Goal: Information Seeking & Learning: Learn about a topic

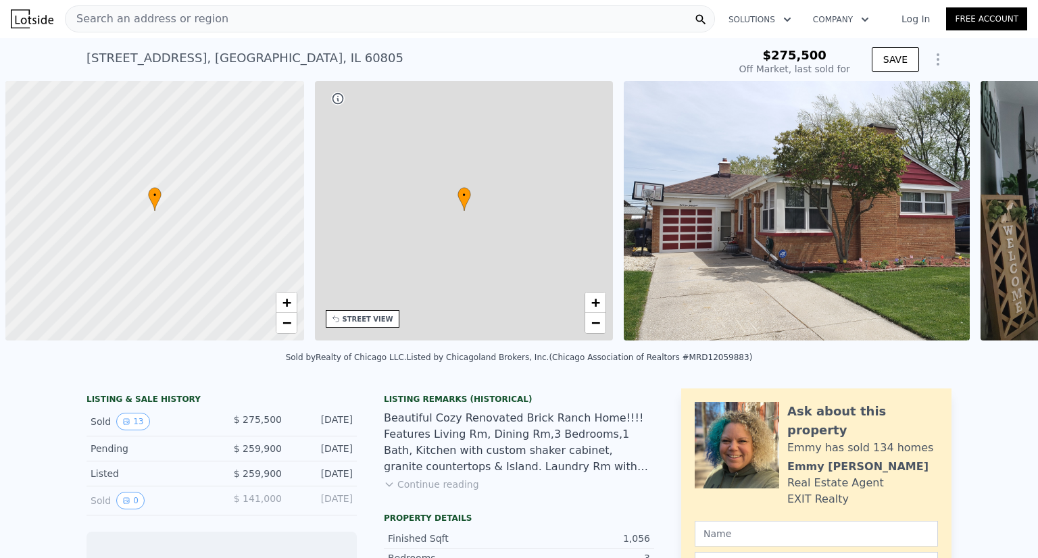
scroll to position [0, 5]
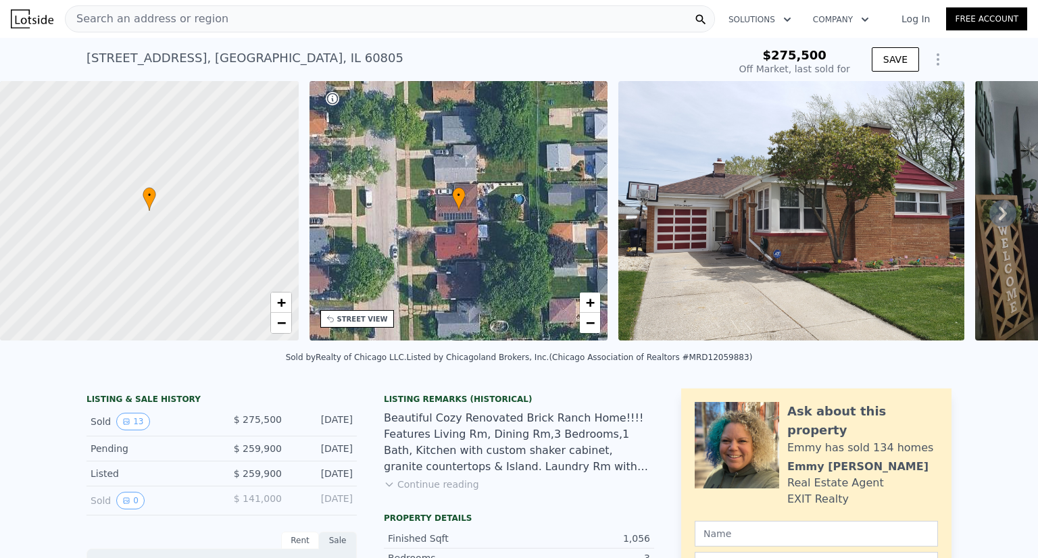
click at [999, 219] on icon at bounding box center [1003, 214] width 8 height 14
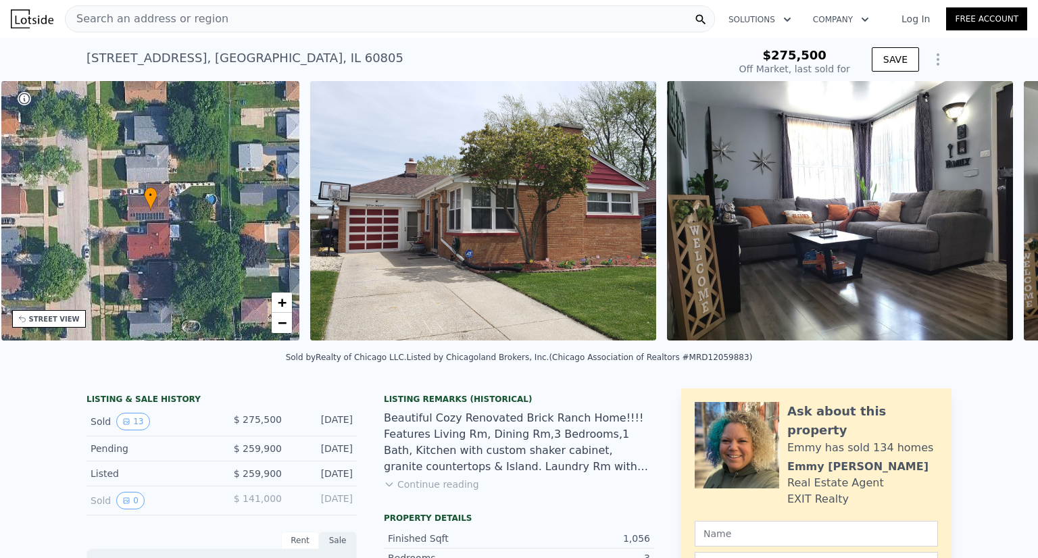
click at [995, 219] on img at bounding box center [840, 210] width 346 height 259
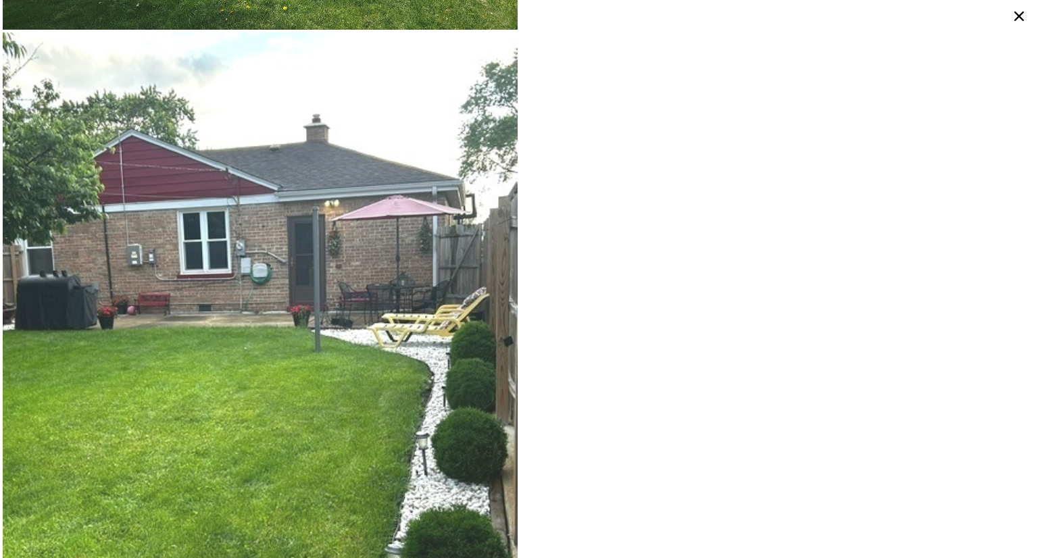
scroll to position [2608, 0]
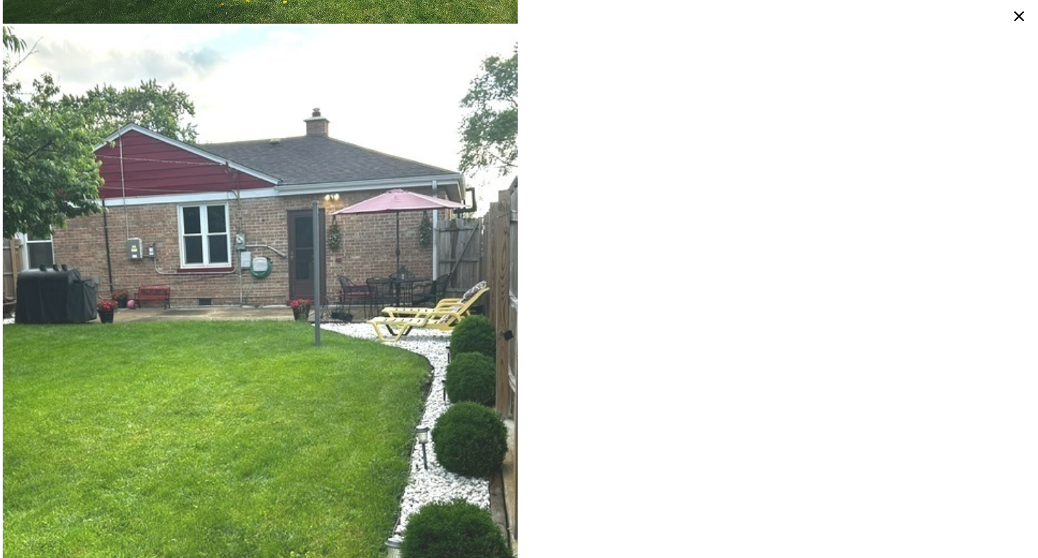
click at [1018, 19] on icon at bounding box center [1019, 16] width 22 height 22
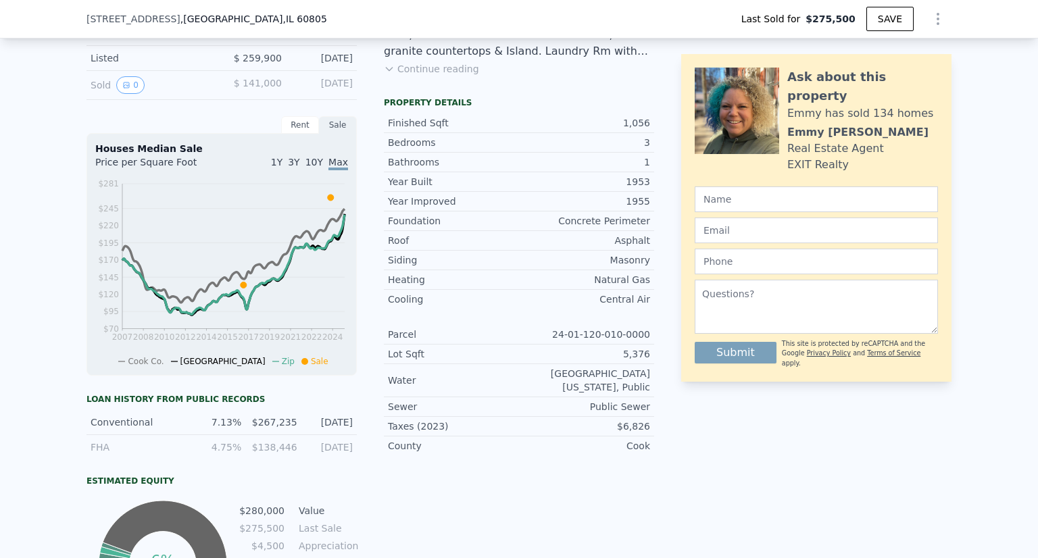
scroll to position [468, 0]
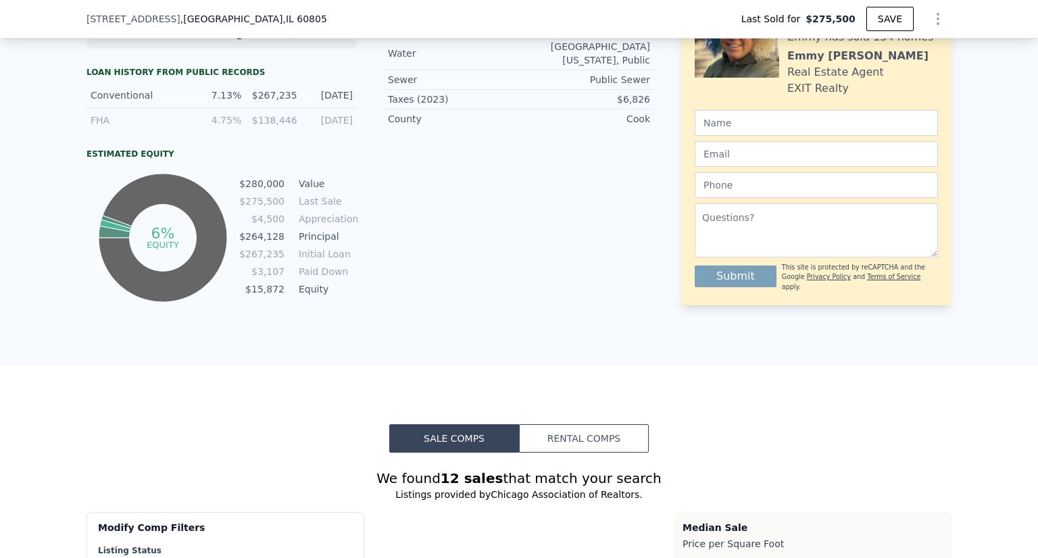
type input "$ 280,000"
type input "-$ 28,452"
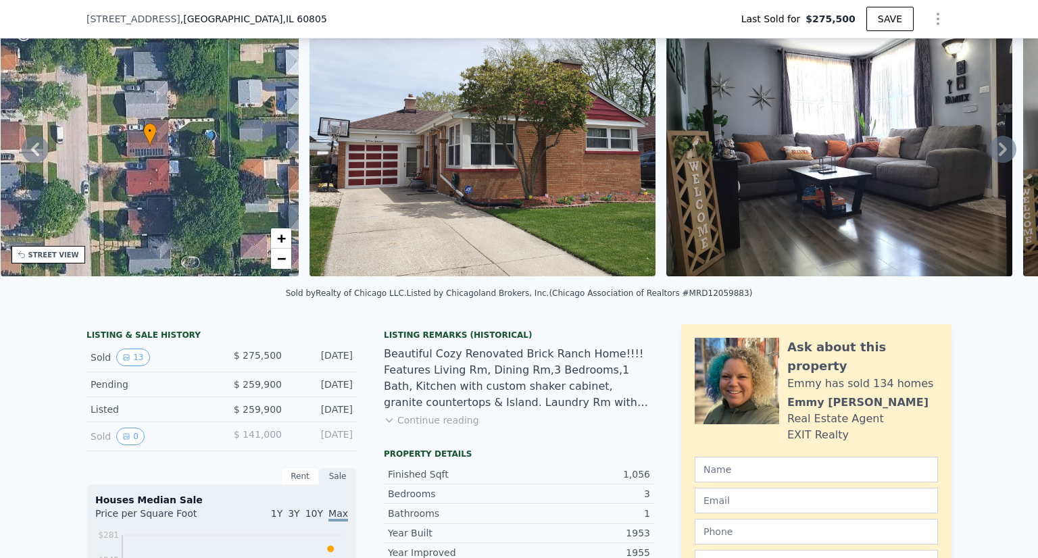
scroll to position [62, 0]
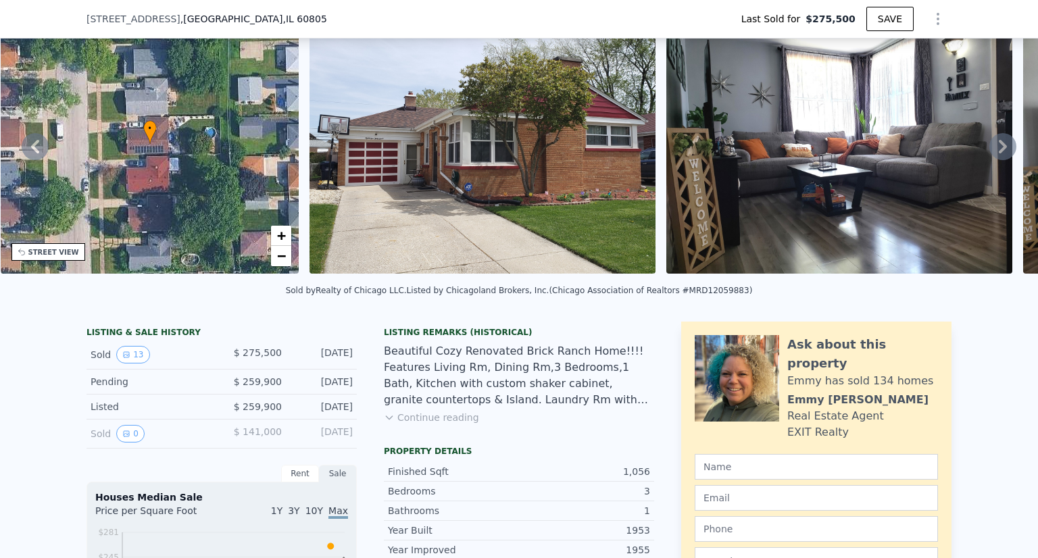
click at [400, 424] on button "Continue reading" at bounding box center [431, 418] width 95 height 14
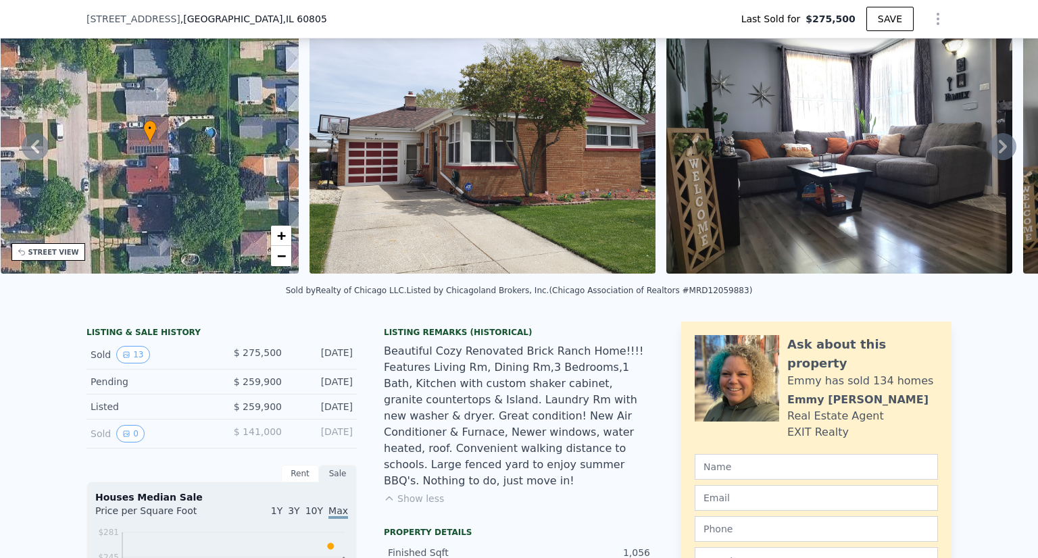
click at [190, 414] on div "Listed" at bounding box center [151, 407] width 120 height 14
click at [116, 443] on button "0" at bounding box center [130, 434] width 28 height 18
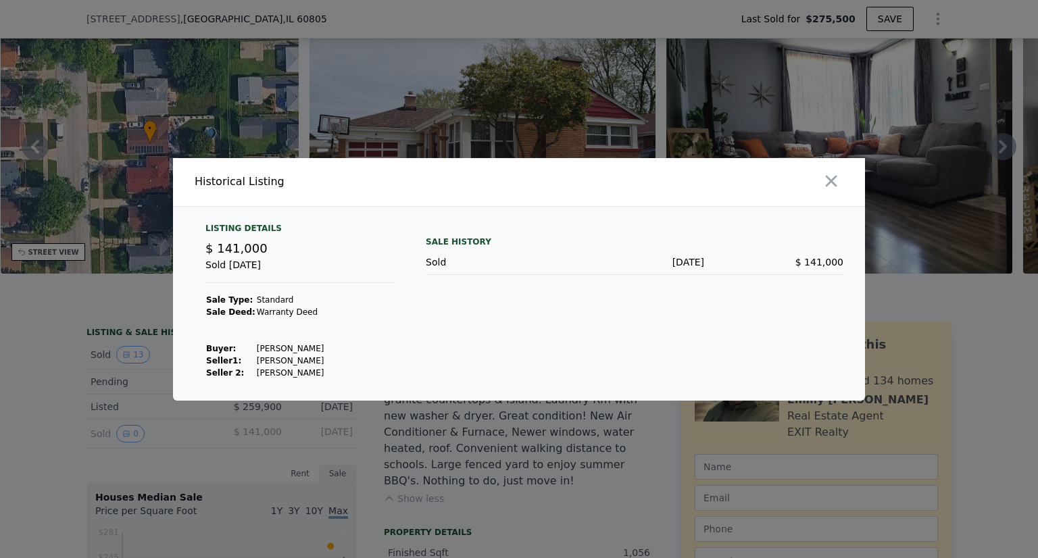
click at [540, 148] on div at bounding box center [519, 279] width 1038 height 558
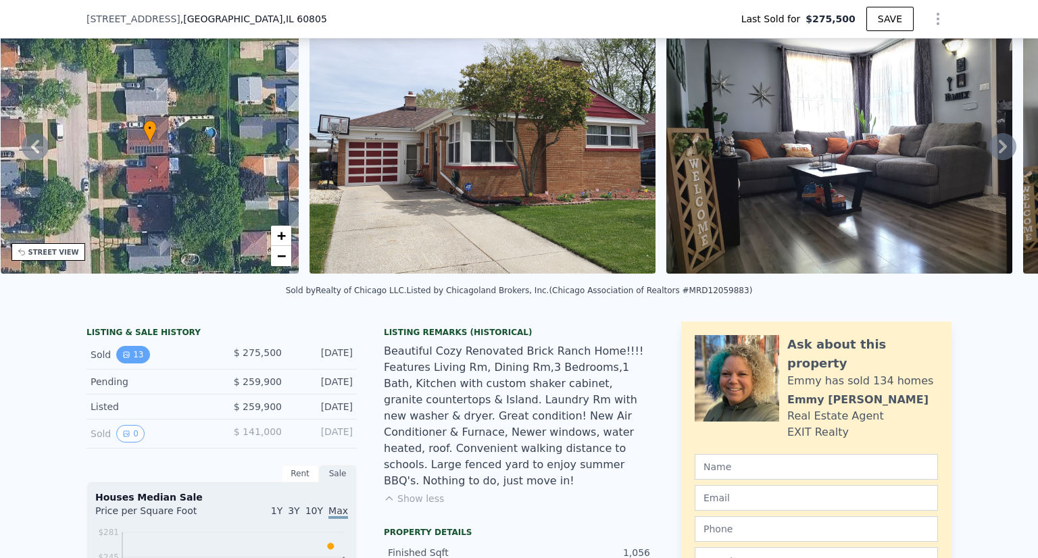
click at [116, 364] on button "13" at bounding box center [132, 355] width 33 height 18
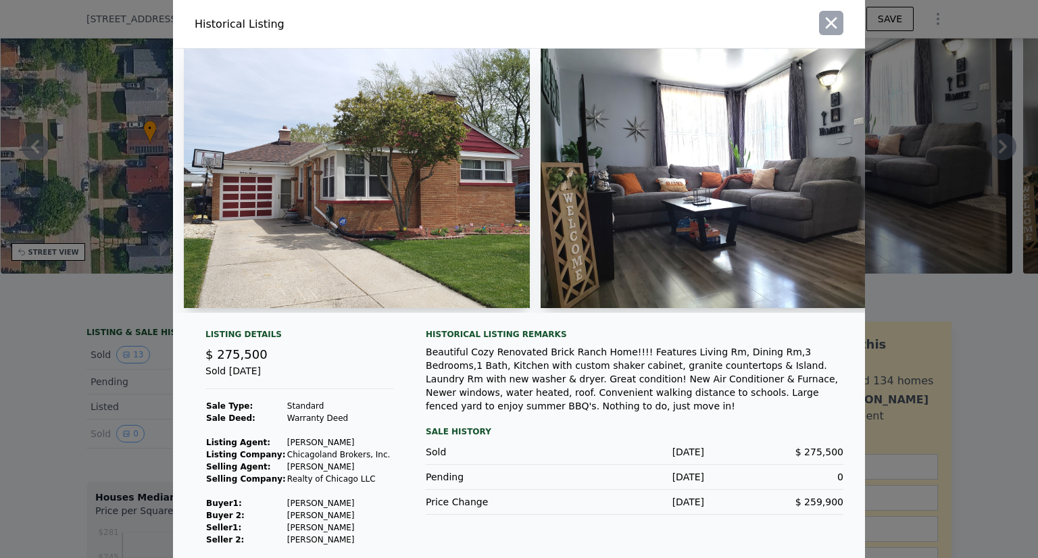
click at [827, 25] on icon "button" at bounding box center [831, 23] width 11 height 11
